Goal: Task Accomplishment & Management: Manage account settings

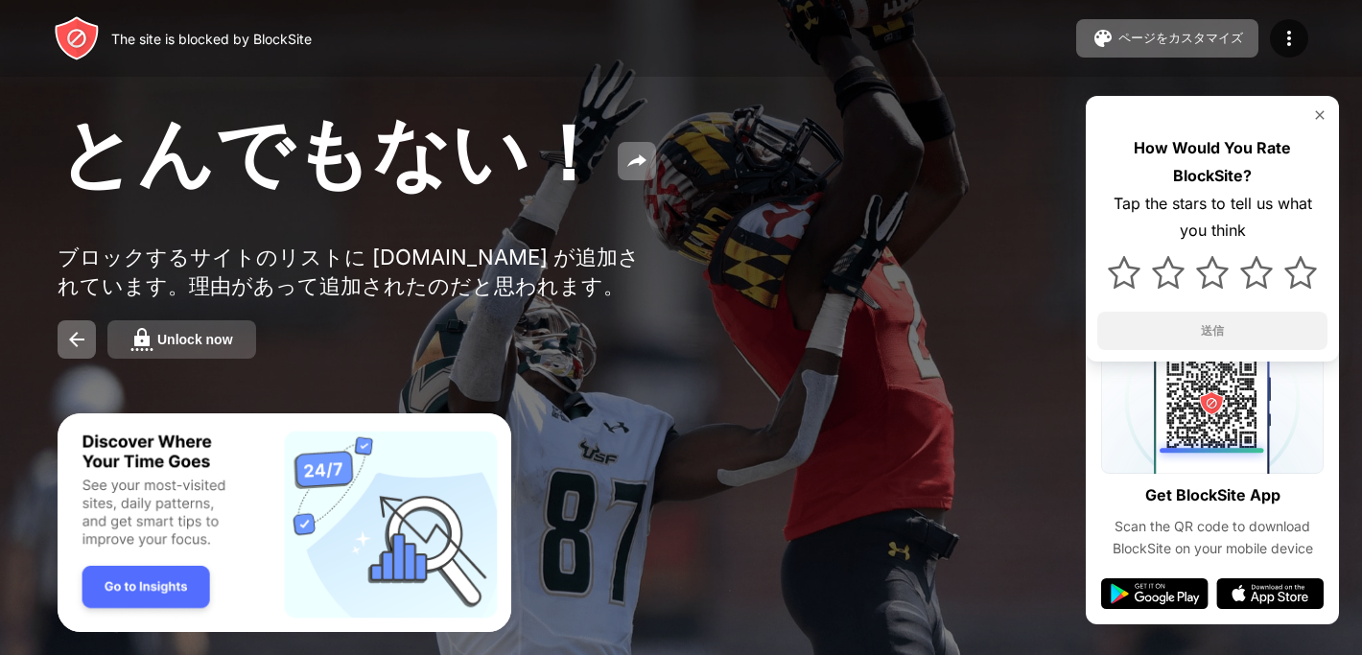
click at [186, 347] on div "Unlock now" at bounding box center [195, 339] width 76 height 15
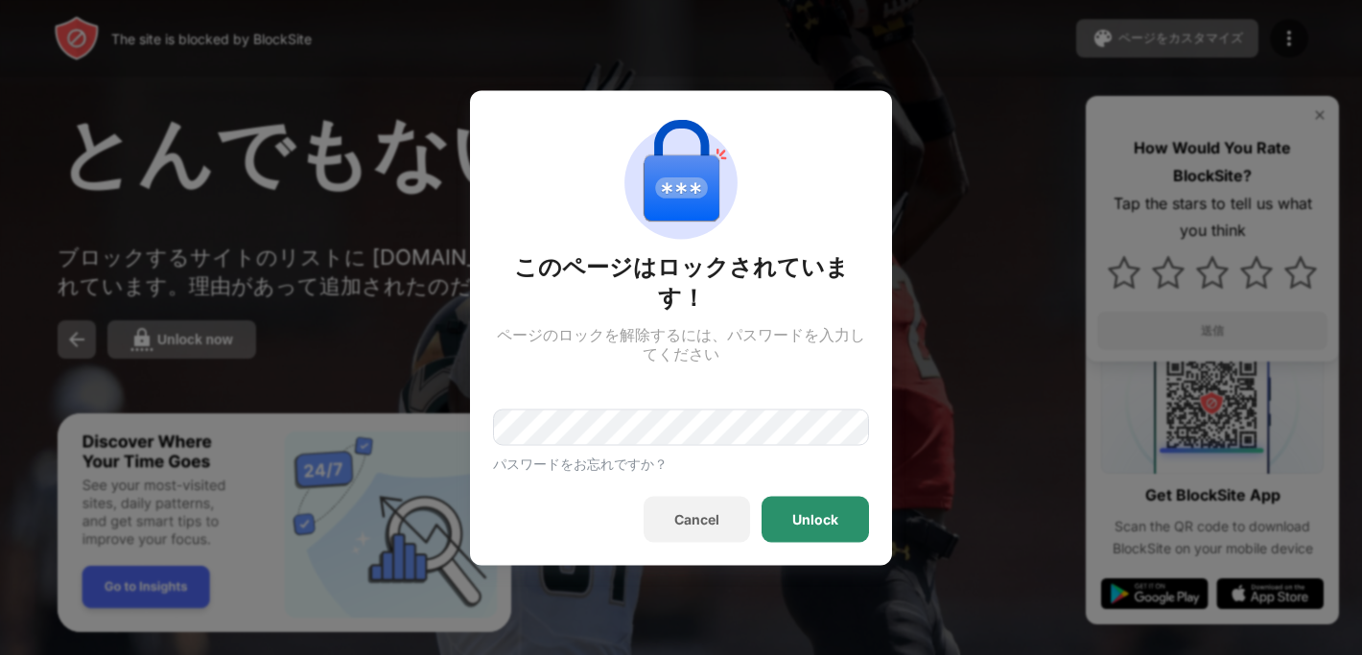
click at [819, 511] on div "Unlock" at bounding box center [815, 518] width 46 height 15
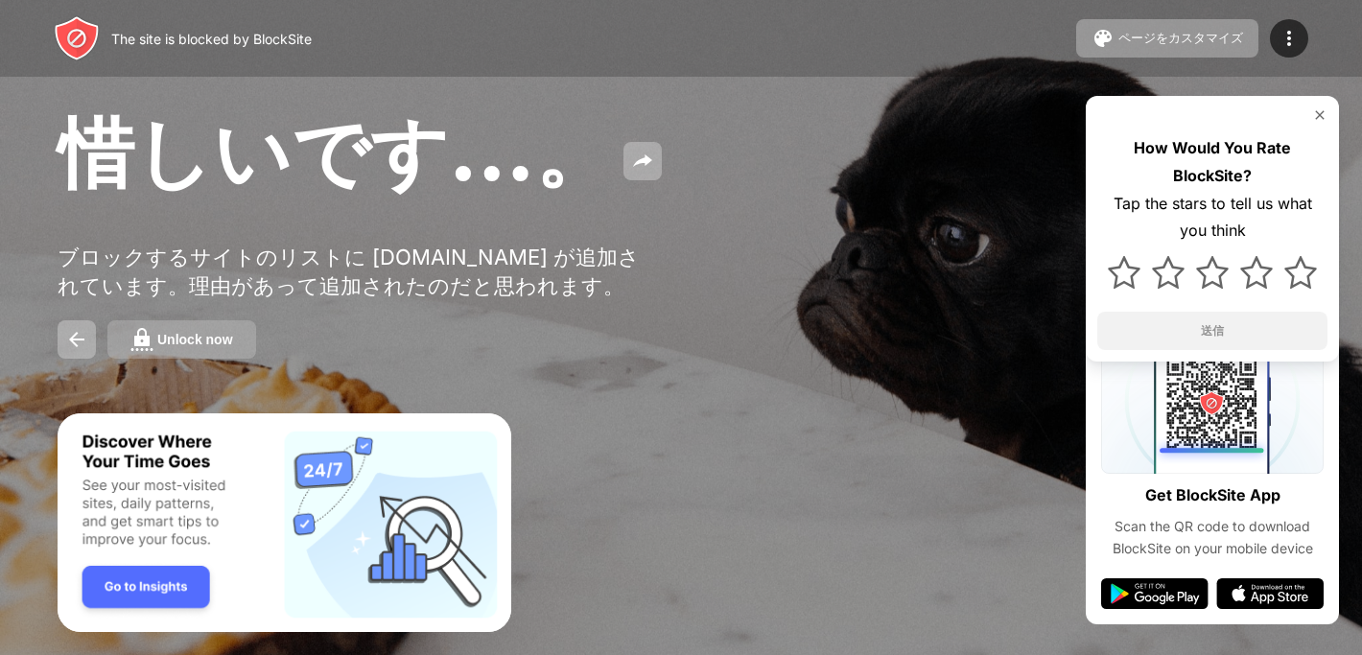
click at [161, 347] on div "Unlock now" at bounding box center [195, 339] width 76 height 15
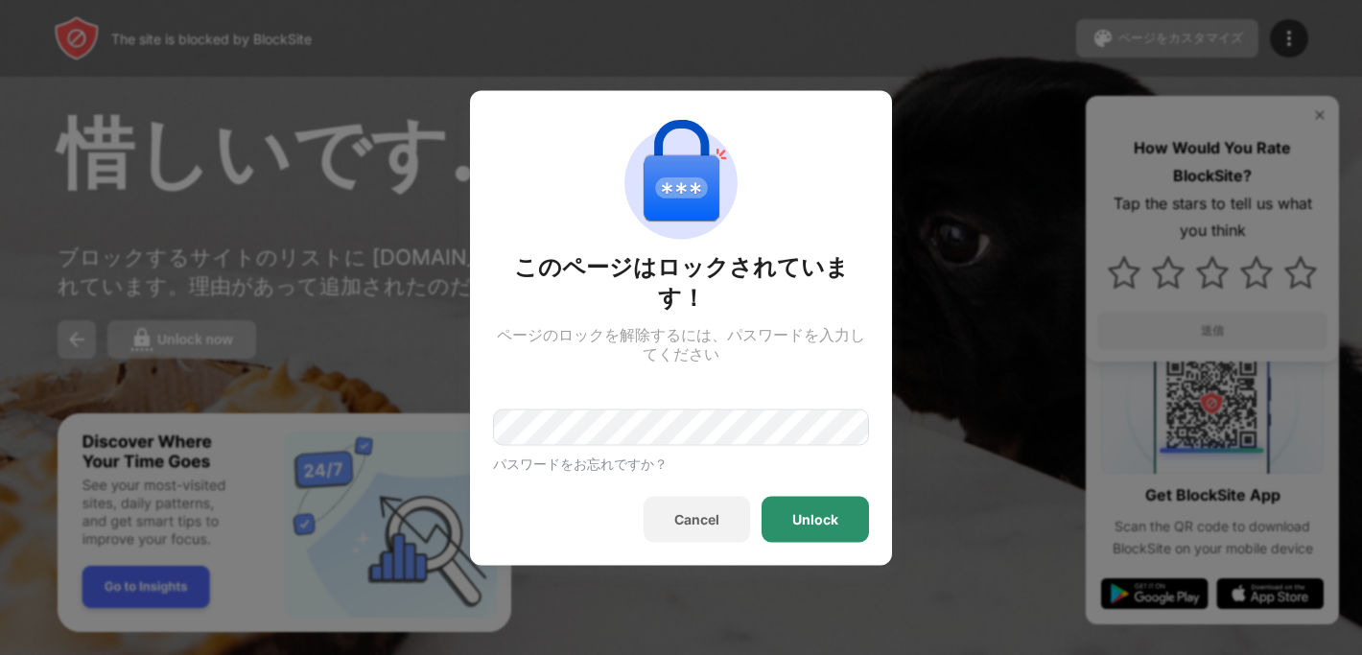
click at [815, 517] on div "Unlock" at bounding box center [814, 519] width 107 height 46
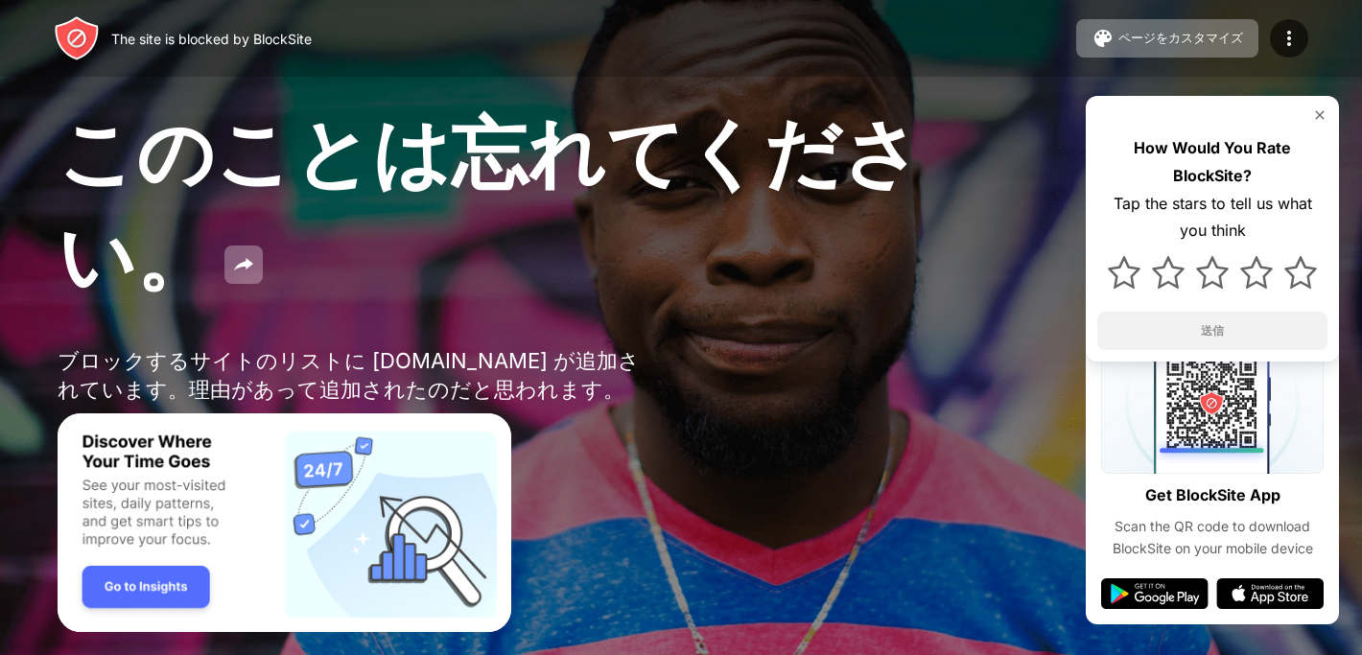
click at [269, 311] on div "このことは忘れてください。" at bounding box center [556, 207] width 997 height 207
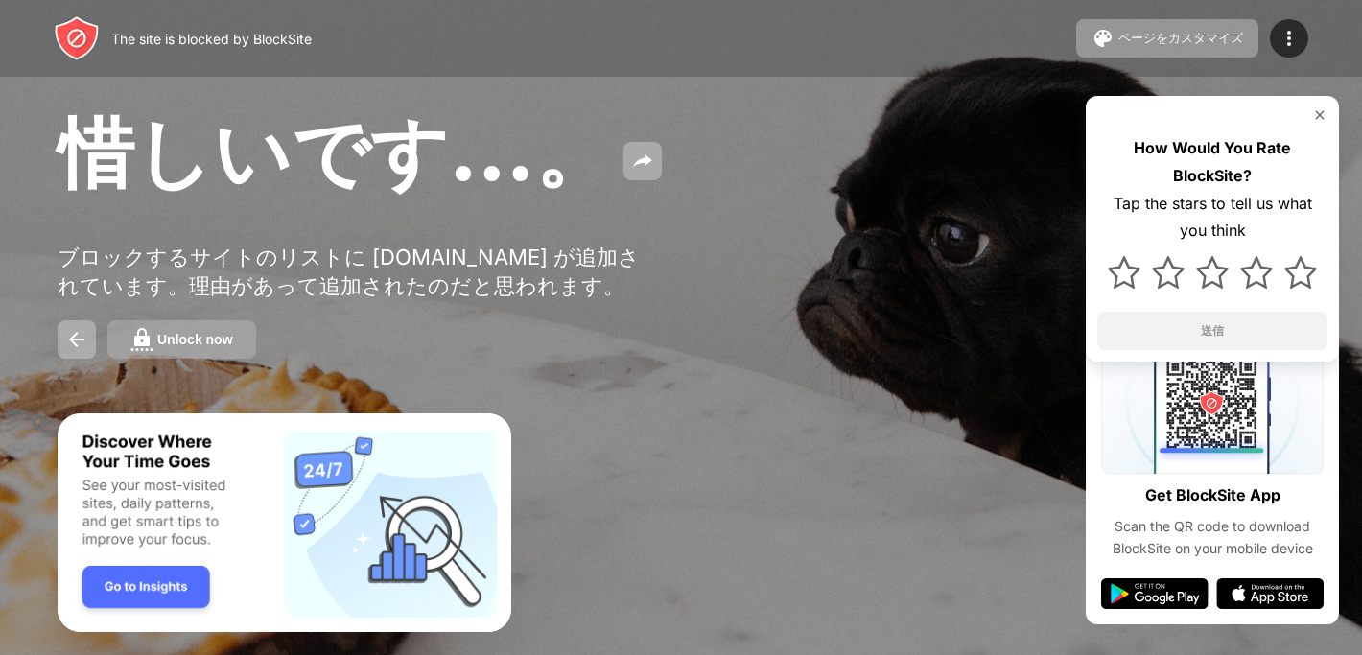
click at [203, 347] on div "Unlock now" at bounding box center [195, 339] width 76 height 15
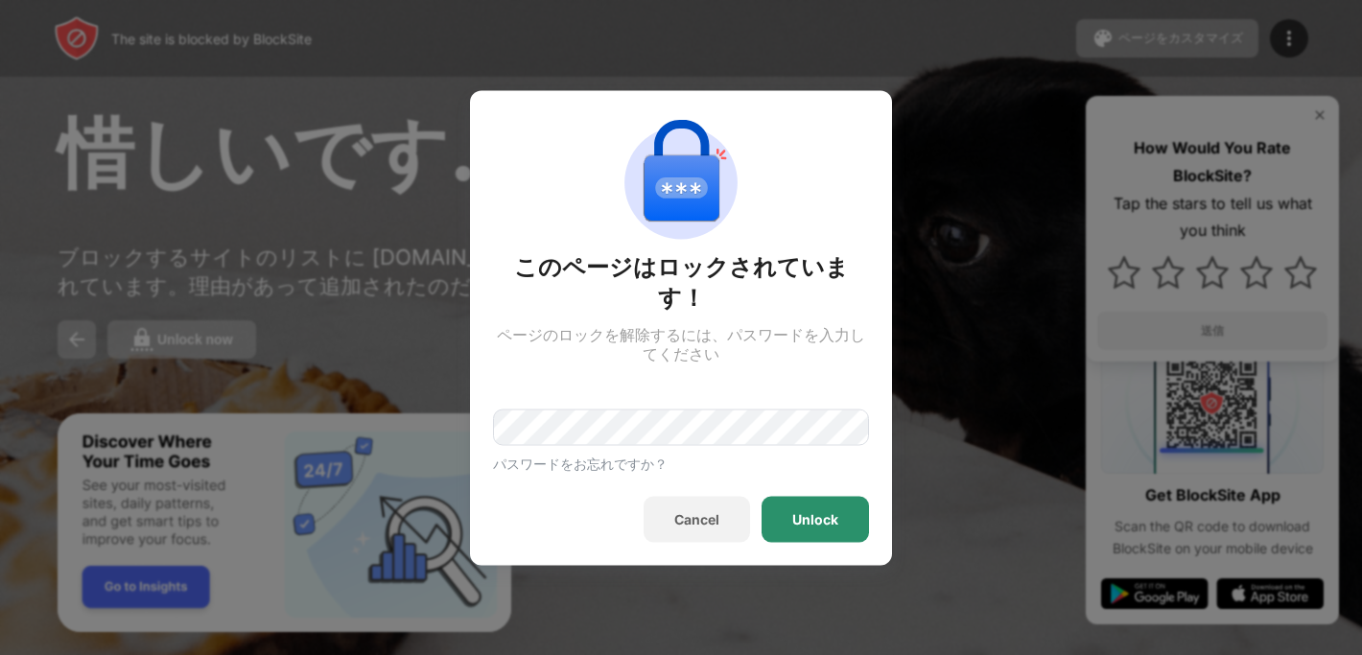
click at [816, 481] on div "このページはロックされています！ ページのロックを解除するには、パスワードを入力してください パスワードをお忘れですか？ Cancel Unlock" at bounding box center [681, 327] width 376 height 429
click at [817, 511] on div "Unlock" at bounding box center [815, 518] width 46 height 15
